Goal: Use online tool/utility

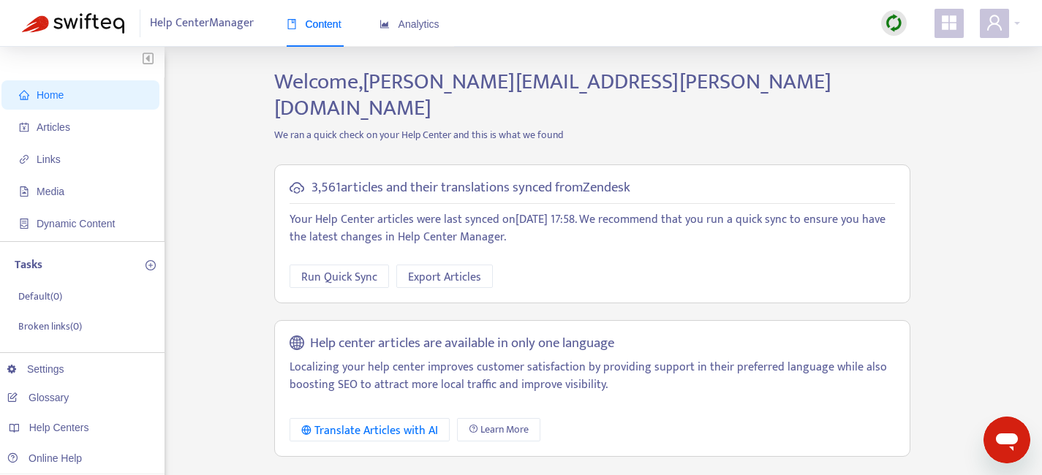
click at [892, 27] on img at bounding box center [894, 23] width 18 height 18
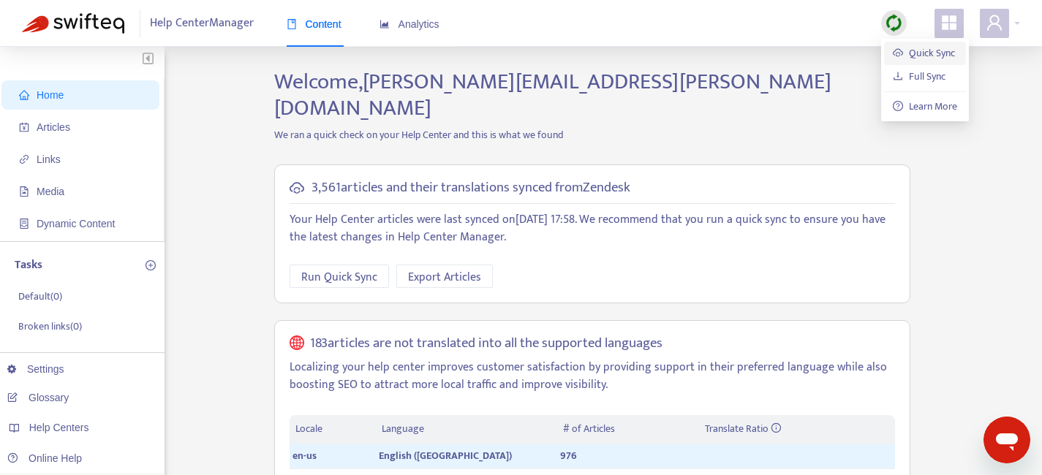
click at [909, 54] on link "Quick Sync" at bounding box center [924, 53] width 62 height 17
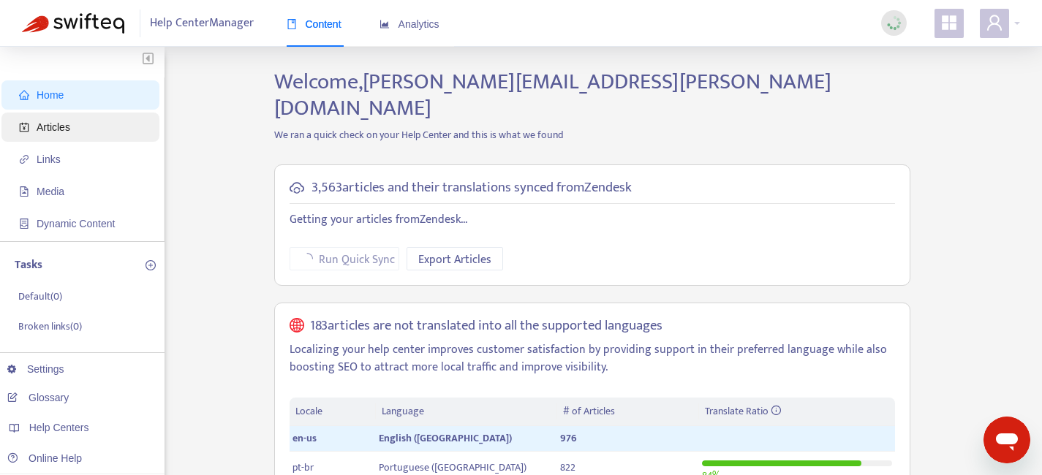
click at [70, 130] on span "Articles" at bounding box center [54, 127] width 34 height 12
